Goal: Task Accomplishment & Management: Complete application form

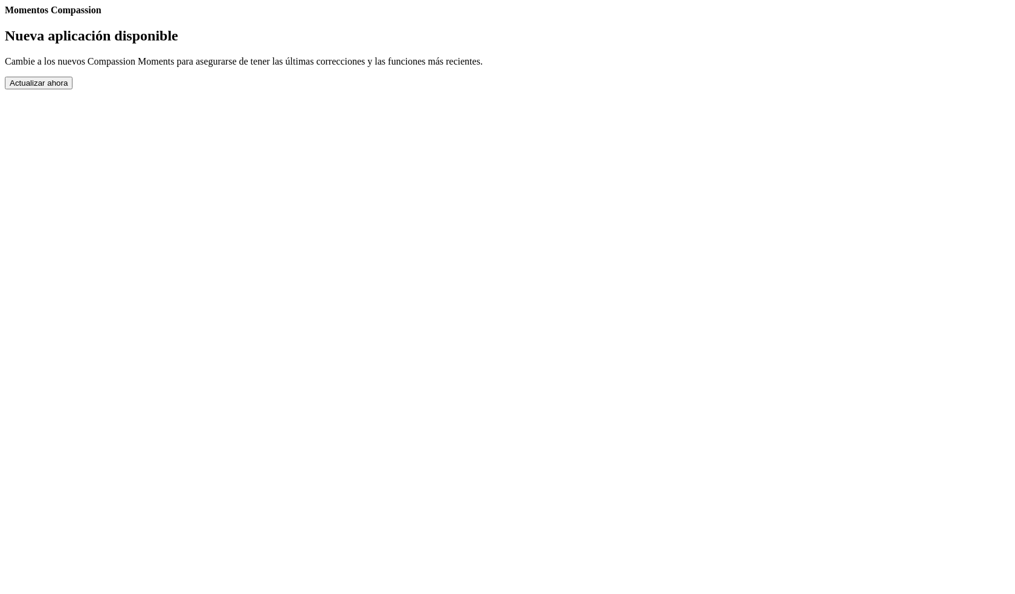
click at [72, 89] on button "Actualizar ahora" at bounding box center [39, 83] width 68 height 13
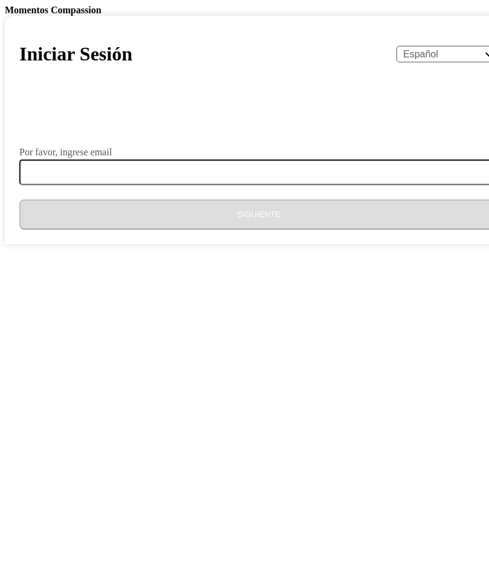
select select "es"
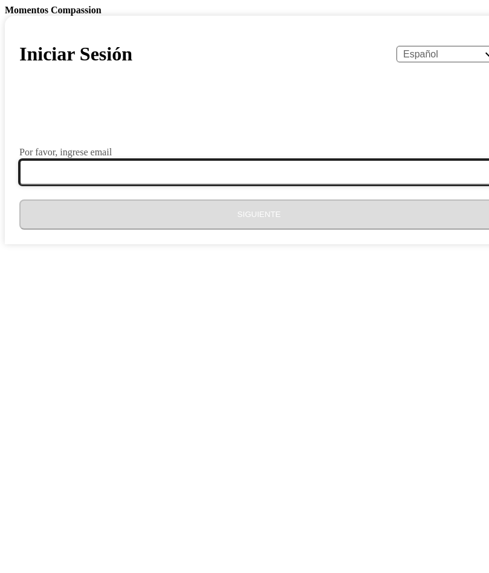
click at [199, 185] on input "Por favor, ingrese email" at bounding box center [265, 171] width 493 height 25
type input "rriveraderivas@gmail.com"
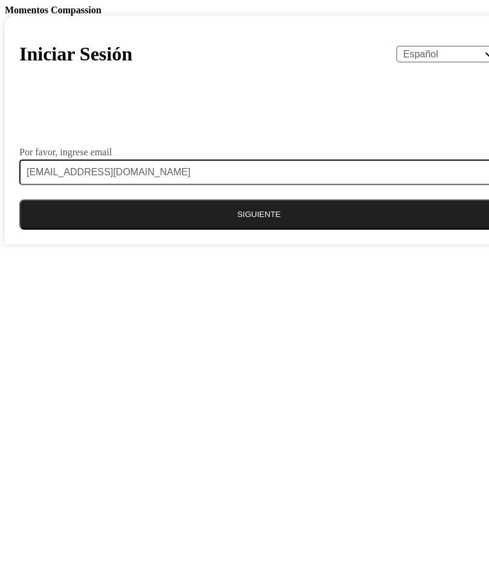
click at [216, 229] on button "Siguiente" at bounding box center [258, 214] width 479 height 30
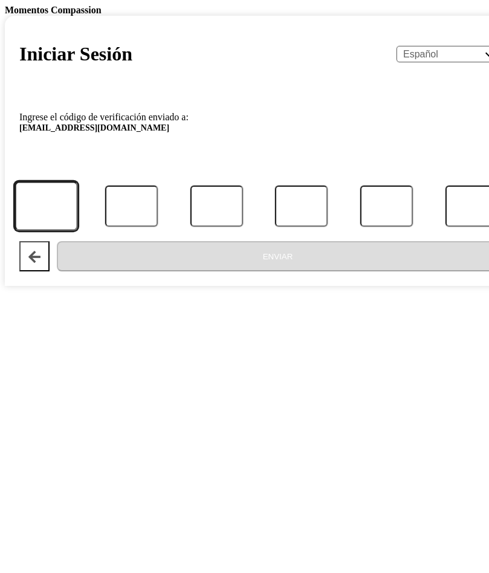
click at [77, 231] on input "Código" at bounding box center [45, 206] width 63 height 50
type input "1"
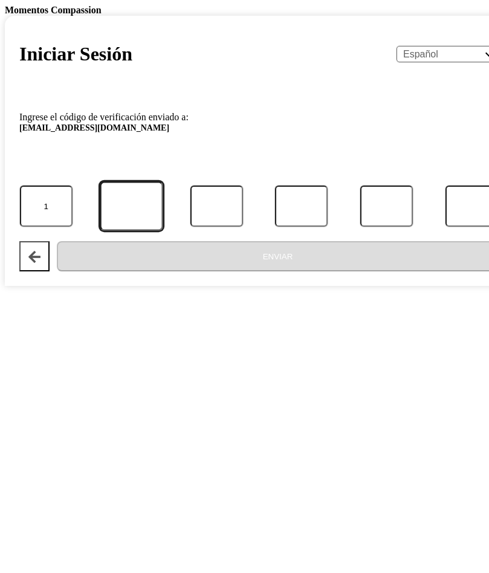
type input "0"
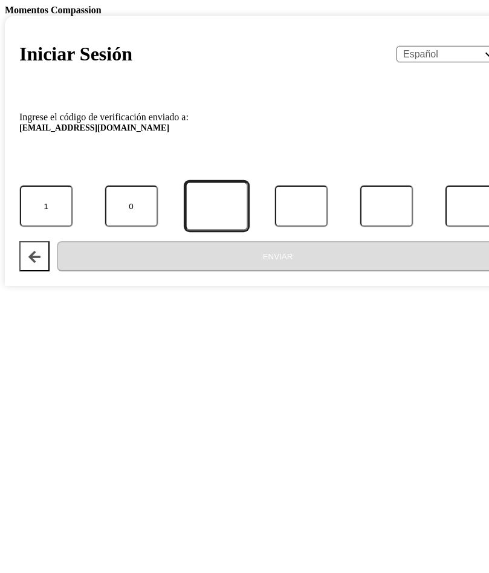
type input "2"
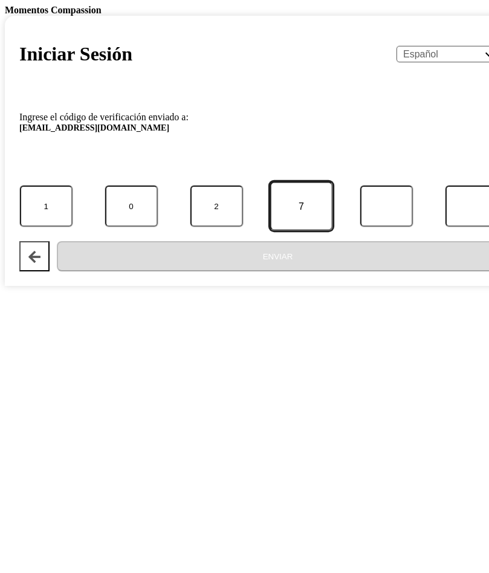
type input "1"
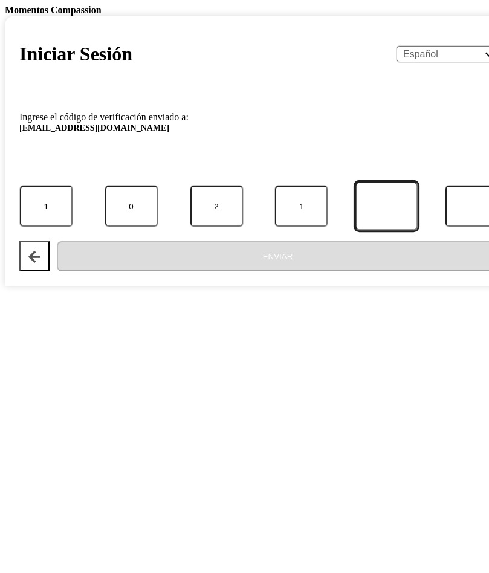
type input "6"
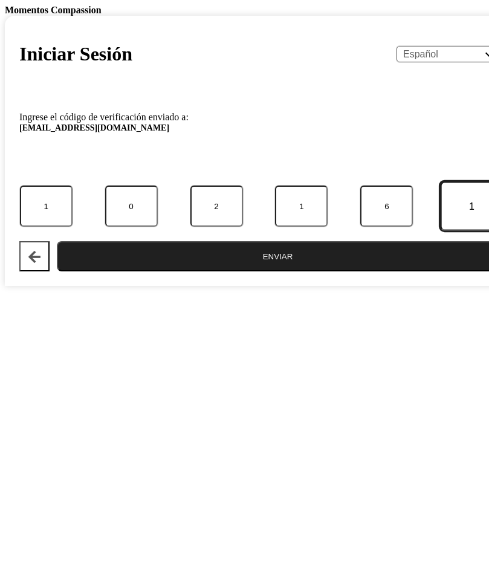
type input "1"
click at [258, 271] on button "Enviar" at bounding box center [277, 256] width 441 height 30
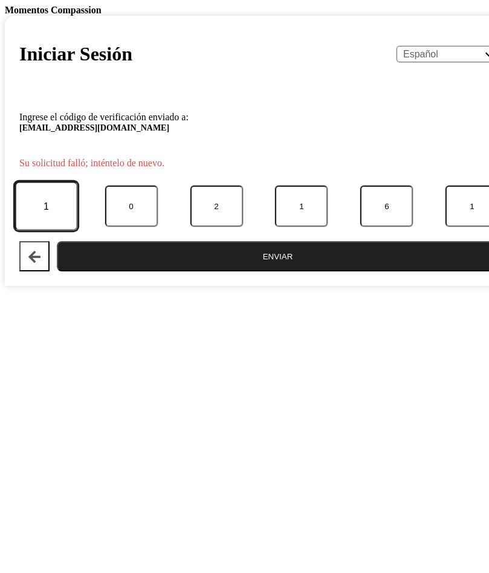
click at [77, 231] on input "1" at bounding box center [45, 206] width 63 height 50
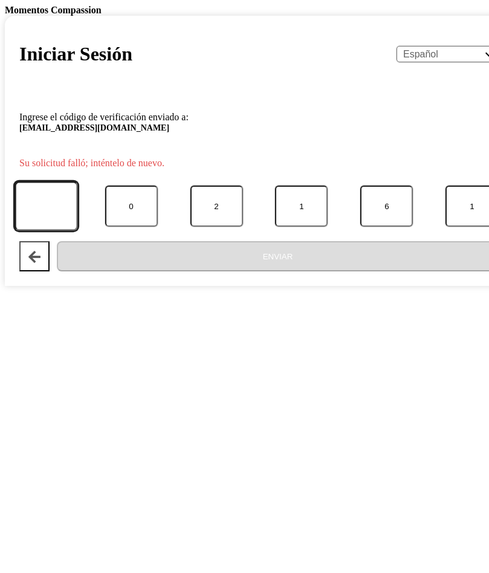
type input "7"
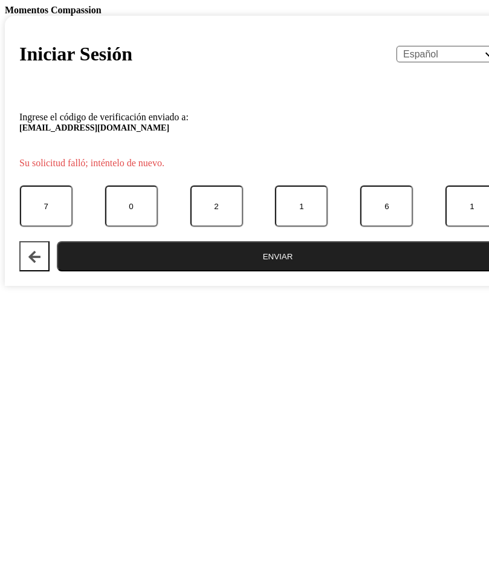
click at [291, 271] on button "Enviar" at bounding box center [277, 256] width 441 height 30
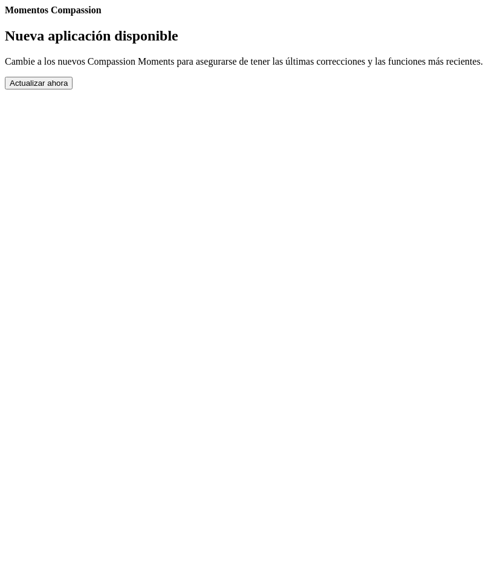
click at [72, 89] on button "Actualizar ahora" at bounding box center [39, 83] width 68 height 13
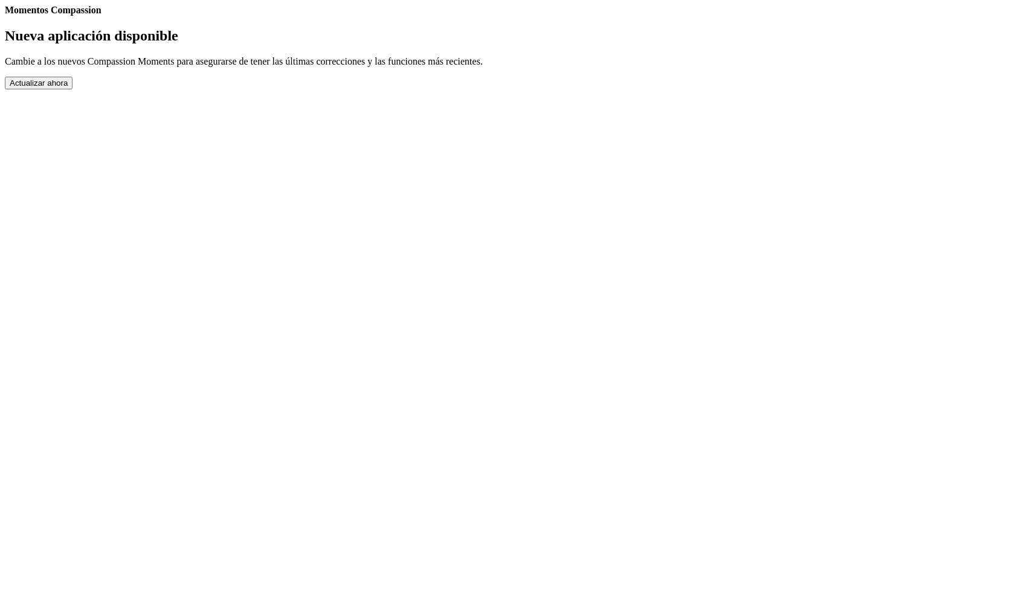
click at [72, 89] on button "Actualizar ahora" at bounding box center [39, 83] width 68 height 13
click at [548, 89] on div "Momentos Compassion Nueva aplicación disponible Cambie a los nuevos Compassion …" at bounding box center [507, 47] width 1005 height 85
click at [426, 44] on h2 "Nueva aplicación disponible" at bounding box center [507, 36] width 1005 height 16
click at [72, 89] on button "Actualizar ahora" at bounding box center [39, 83] width 68 height 13
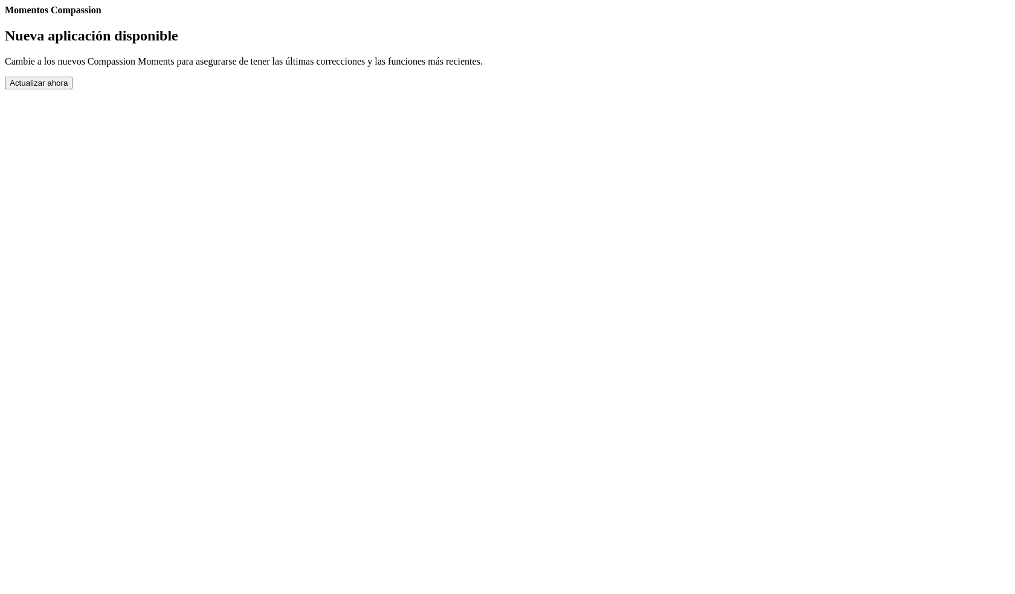
click at [72, 89] on button "Actualizar ahora" at bounding box center [39, 83] width 68 height 13
